Goal: Transaction & Acquisition: Purchase product/service

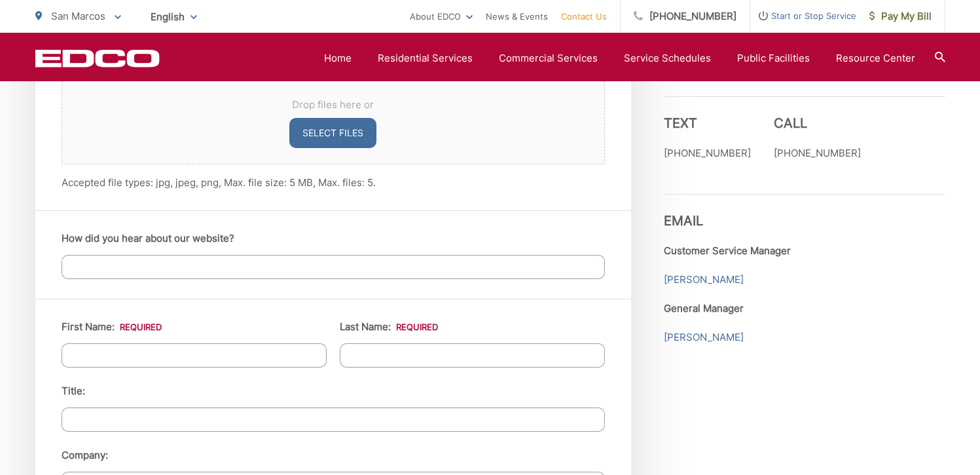
scroll to position [1014, 0]
click at [694, 278] on link "[PERSON_NAME]" at bounding box center [704, 279] width 80 height 16
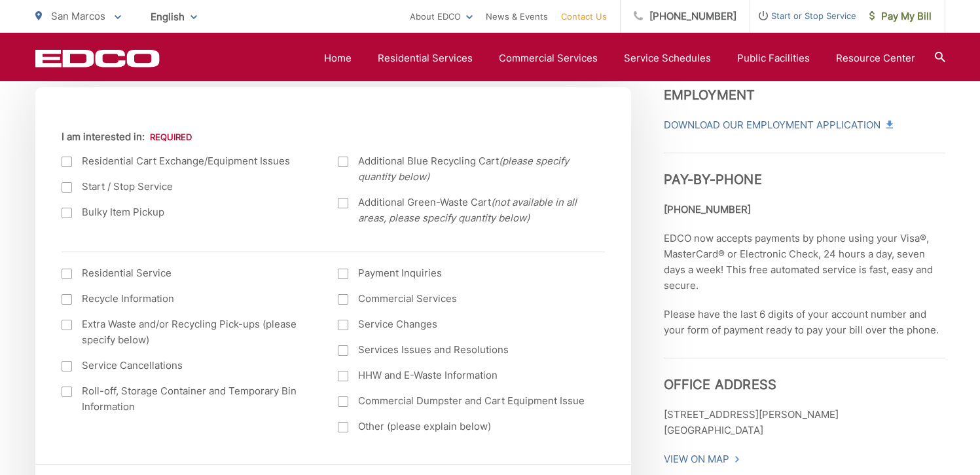
scroll to position [0, 0]
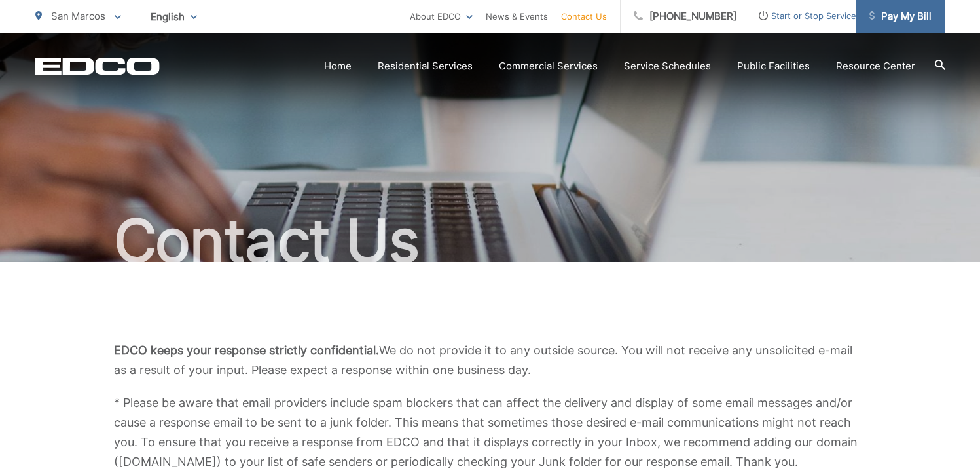
click at [882, 27] on link "Pay My Bill" at bounding box center [900, 16] width 89 height 33
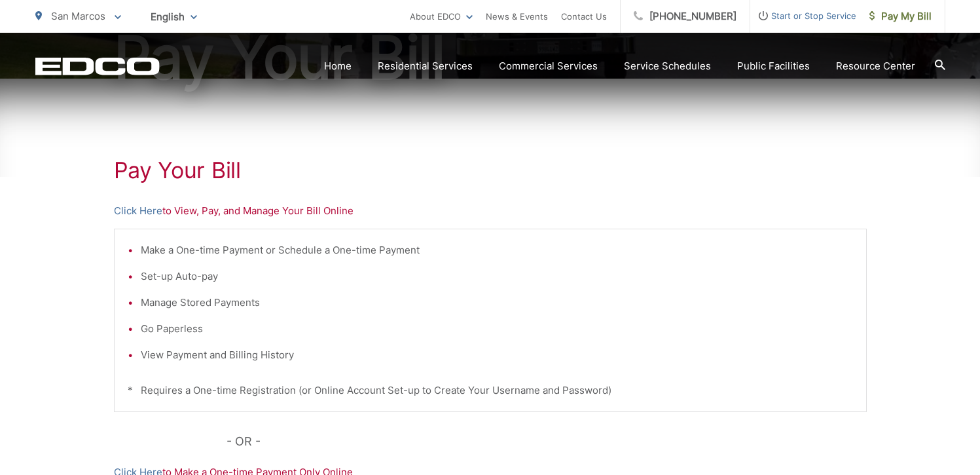
scroll to position [189, 0]
